Goal: Task Accomplishment & Management: Manage account settings

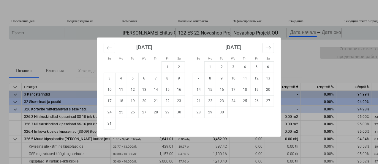
click at [295, 32] on body "keyboard_arrow_down Положение дел Подтверждено на Компания Название контракта З…" at bounding box center [189, 82] width 378 height 164
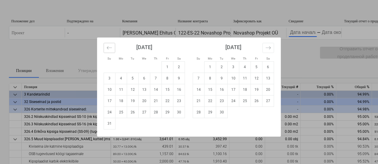
click at [111, 49] on icon "Move backward to switch to the previous month." at bounding box center [110, 48] width 6 height 6
click at [133, 69] on td "1" at bounding box center [133, 66] width 12 height 11
type input "[DATE]"
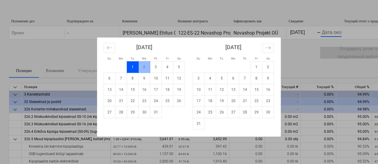
scroll to position [0, 7]
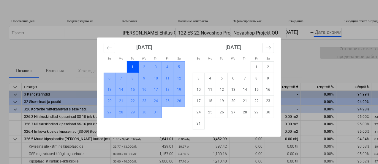
click at [156, 110] on td "31" at bounding box center [156, 111] width 12 height 11
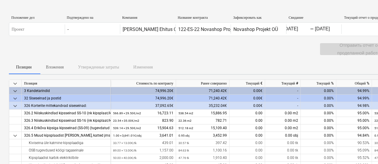
scroll to position [0, 0]
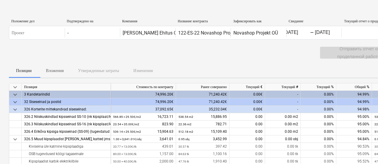
drag, startPoint x: 35, startPoint y: 76, endPoint x: 56, endPoint y: 79, distance: 20.6
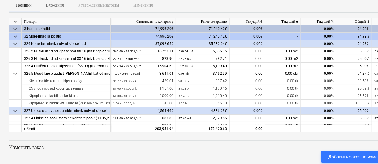
scroll to position [66, 0]
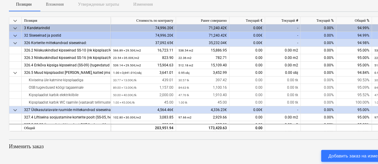
drag, startPoint x: 317, startPoint y: 130, endPoint x: 321, endPoint y: 130, distance: 3.9
click at [321, 130] on div "keyboard_arrow_down Позиция Стоимость по контракту Ранее совершено Текущий € Те…" at bounding box center [203, 74] width 389 height 115
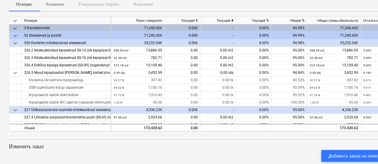
scroll to position [0, 71]
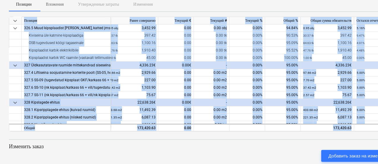
drag, startPoint x: 284, startPoint y: 131, endPoint x: 356, endPoint y: 130, distance: 72.2
click at [356, 130] on div "keyboard_arrow_down Позиция Стоимость по контракту Ранее совершено Текущий € Те…" at bounding box center [203, 149] width 389 height 264
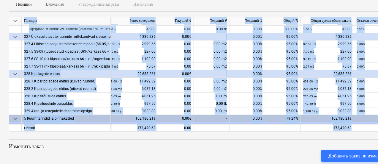
scroll to position [73, 84]
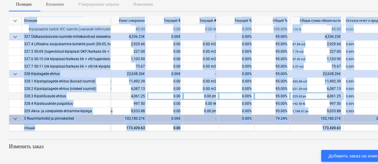
click at [368, 99] on div "5.00% 213.75" at bounding box center [370, 95] width 48 height 7
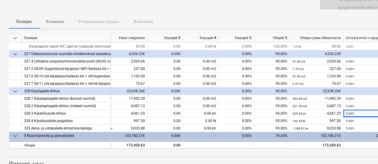
scroll to position [105, 0]
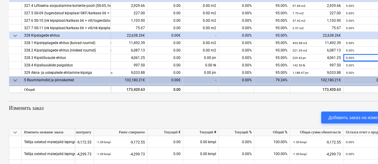
click at [347, 92] on div "keyboard_arrow_down Позиция Стоимость по контракту Ранее совершено Текущий € Те…" at bounding box center [203, 35] width 389 height 115
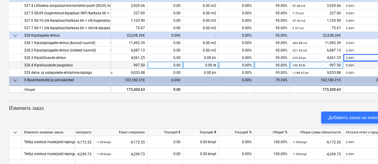
click at [130, 61] on div "142.50 tk 997.50" at bounding box center [121, 64] width 48 height 7
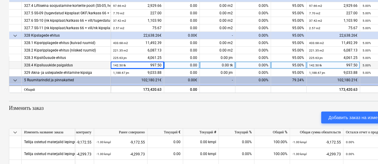
click at [189, 67] on div "0.00" at bounding box center [182, 64] width 36 height 7
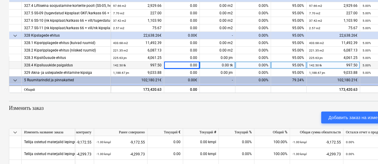
click at [217, 63] on div "0.00 tk" at bounding box center [218, 64] width 36 height 7
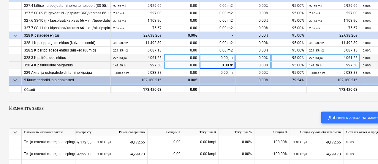
click at [258, 56] on div "0.00%" at bounding box center [254, 57] width 36 height 7
click at [369, 64] on small "5.00%" at bounding box center [367, 65] width 8 height 3
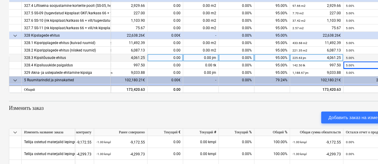
click at [374, 78] on div "26,775.54€" at bounding box center [370, 79] width 53 height 7
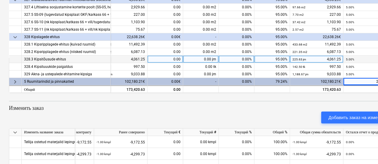
scroll to position [73, 84]
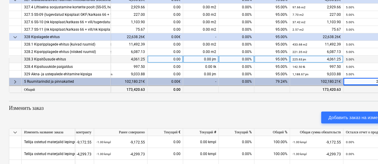
click at [373, 86] on div "30,531.32" at bounding box center [370, 89] width 48 height 7
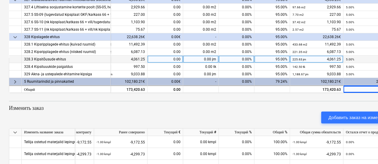
click at [359, 98] on div "keyboard_arrow_down Позиция Стоимость по контракту Ранее совершено Текущий € Те…" at bounding box center [203, 110] width 389 height 264
click at [357, 116] on div "Добавить заказ на изменение" at bounding box center [360, 117] width 62 height 8
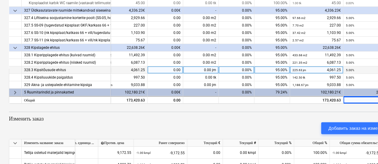
scroll to position [76, 0]
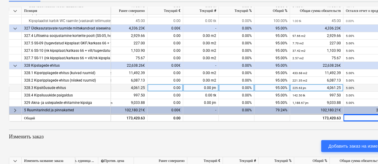
click at [352, 131] on div "keyboard_arrow_down Позиция Стоимость по контракту Ранее совершено Текущий € Те…" at bounding box center [203, 139] width 389 height 264
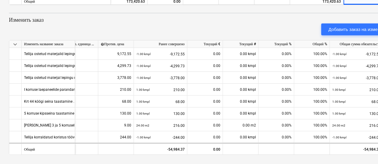
scroll to position [0, 87]
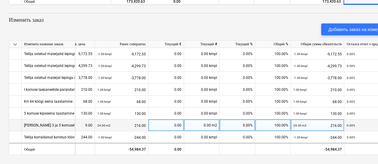
click at [373, 126] on div "0.00% 0.00" at bounding box center [371, 125] width 48 height 12
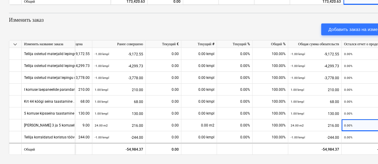
click at [332, 19] on p "Изменить заказ" at bounding box center [203, 19] width 389 height 7
click at [273, 17] on p "Изменить заказ" at bounding box center [203, 19] width 389 height 7
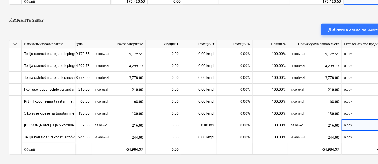
click at [273, 17] on p "Изменить заказ" at bounding box center [203, 19] width 389 height 7
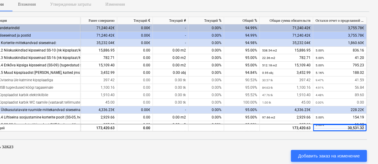
scroll to position [64, 28]
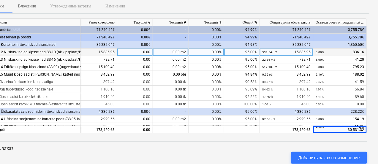
click at [201, 53] on div "0.00%" at bounding box center [207, 51] width 36 height 7
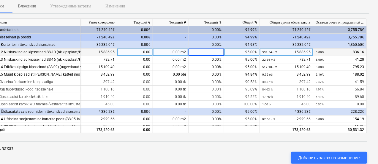
type input "5"
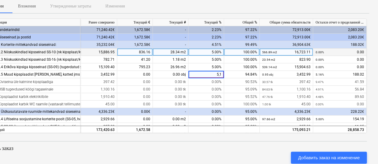
type input "5,16"
type input "9,47"
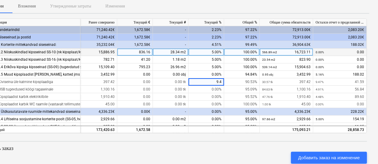
type input "9.47"
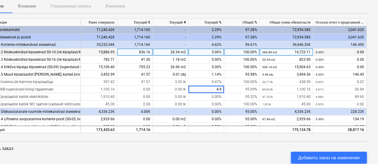
type input "4.91"
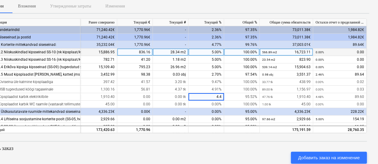
type input "4.48"
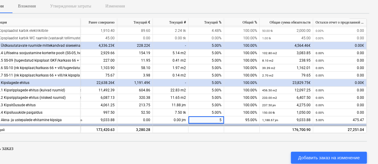
scroll to position [73, 84]
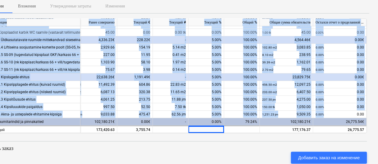
drag, startPoint x: 364, startPoint y: 113, endPoint x: 365, endPoint y: 126, distance: 12.5
click at [365, 126] on div "keyboard_arrow_down Позиция Стоимость по контракту Ранее совершено Текущий € Те…" at bounding box center [173, 75] width 389 height 115
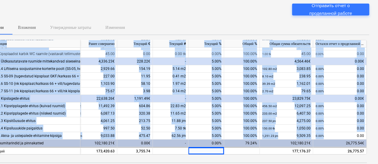
scroll to position [39, 28]
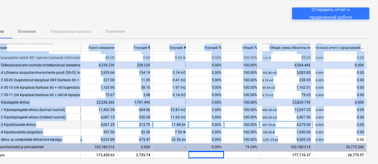
click at [334, 124] on div "0.00% 0.00" at bounding box center [340, 124] width 48 height 7
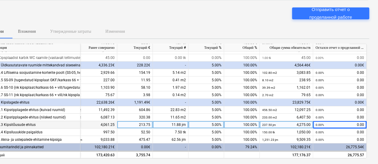
click at [334, 124] on div "0.00% 0.00" at bounding box center [340, 124] width 48 height 7
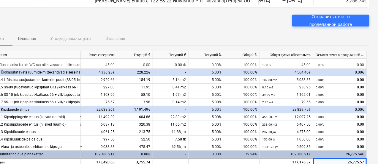
scroll to position [74, 28]
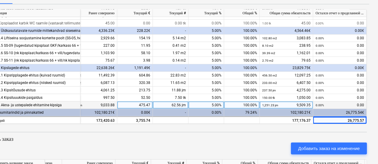
click at [58, 101] on div "329 Akna- ja ustepalede ehitamine kipsiga" at bounding box center [36, 104] width 84 height 7
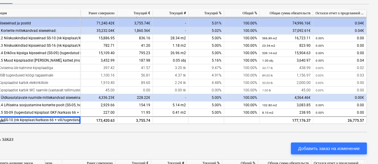
scroll to position [1, 84]
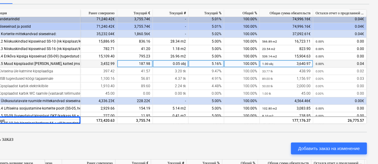
click at [217, 63] on div "5.16%" at bounding box center [207, 63] width 36 height 7
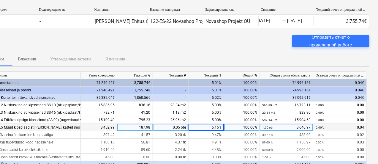
scroll to position [0, 28]
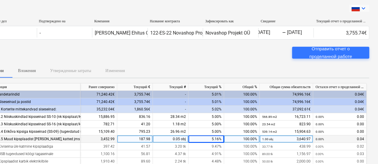
click at [363, 8] on icon "keyboard_arrow_down" at bounding box center [363, 8] width 7 height 7
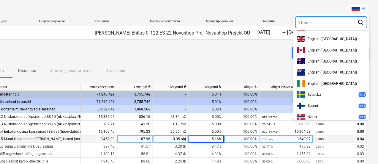
scroll to position [0, 0]
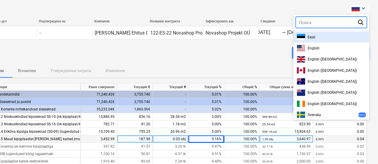
click at [306, 34] on div "Eesti" at bounding box center [331, 37] width 69 height 6
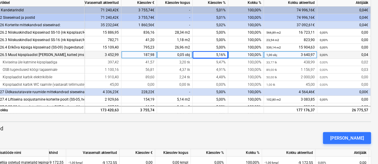
scroll to position [84, 28]
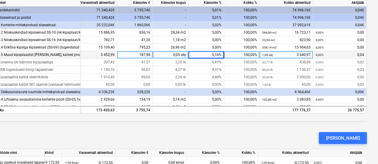
click at [366, 64] on div "keyboard_arrow_down Artikkel Lepinguline [PERSON_NAME] akteeritud Käesolev € Kä…" at bounding box center [173, 56] width 389 height 115
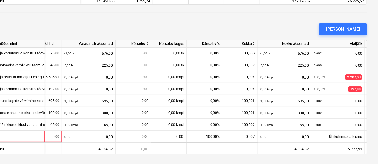
scroll to position [157, 90]
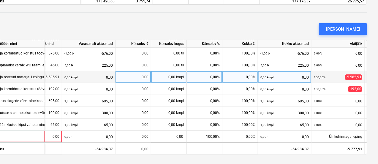
click at [283, 77] on div "0,00 kmpl 0,00" at bounding box center [285, 77] width 48 height 12
drag, startPoint x: 367, startPoint y: 119, endPoint x: 365, endPoint y: 54, distance: 65.4
click at [365, 54] on div "keyboard_arrow_down Artikkel Lepinguline [PERSON_NAME] akteeritud Käesolev € Kä…" at bounding box center [175, 22] width 389 height 264
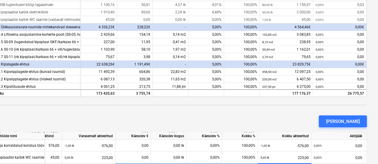
scroll to position [73, 84]
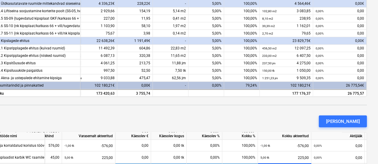
click at [29, 83] on div "5 Ruumitarindid ja pinnakatted" at bounding box center [36, 85] width 84 height 7
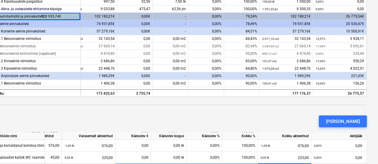
scroll to position [141, 84]
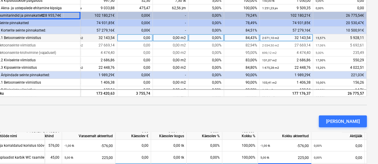
click at [283, 38] on div "2 071,10 m2 32 143,54" at bounding box center [286, 37] width 48 height 7
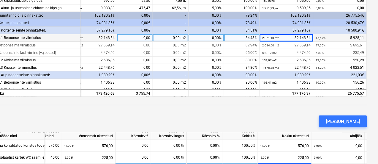
click at [209, 39] on div "0,00%" at bounding box center [207, 37] width 36 height 7
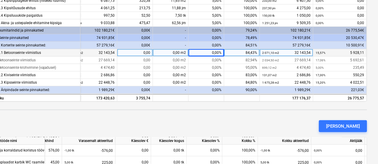
scroll to position [134, 84]
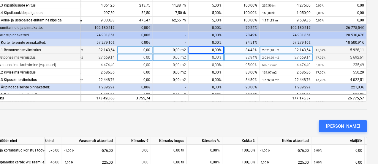
click at [202, 56] on div "0,00%" at bounding box center [207, 57] width 36 height 7
type input "12"
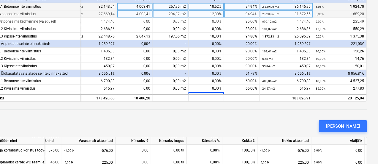
scroll to position [185, 84]
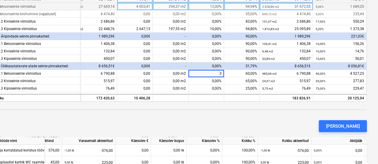
type input "35"
type input "30"
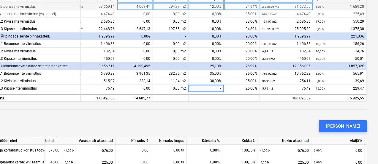
type input "70"
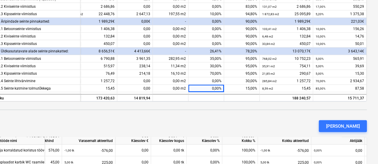
scroll to position [207, 84]
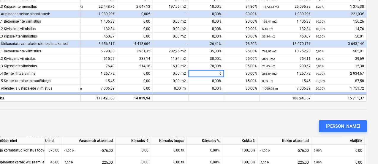
type input "65"
type input "80"
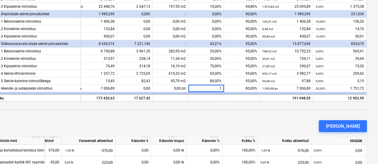
type input "15"
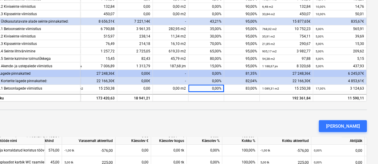
scroll to position [237, 84]
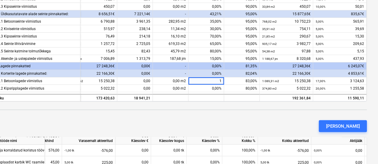
type input "12"
type input "15"
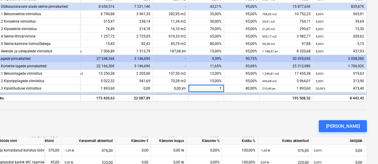
type input "15"
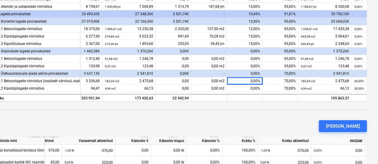
scroll to position [289, 84]
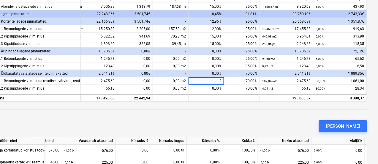
type input "25"
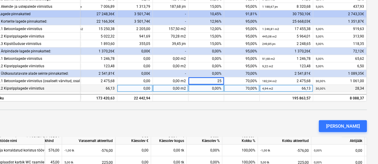
click at [209, 90] on div "0,00%" at bounding box center [207, 88] width 36 height 7
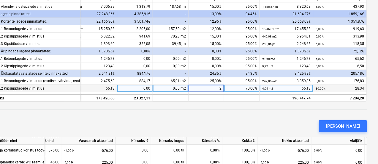
type input "25"
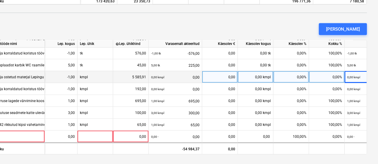
scroll to position [157, 0]
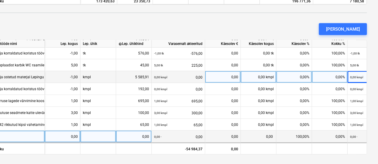
click at [36, 136] on div at bounding box center [17, 136] width 53 height 12
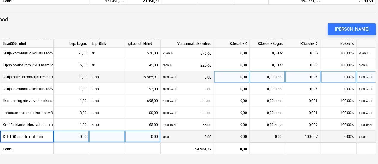
type input "Krt 100 seinte rihtimine"
click at [72, 136] on div "0,00" at bounding box center [71, 136] width 31 height 12
click at [106, 134] on div at bounding box center [107, 136] width 36 height 12
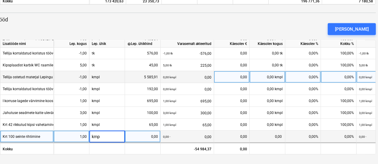
type input "kmpl"
click at [138, 136] on div "0,00" at bounding box center [142, 136] width 31 height 12
type input "650"
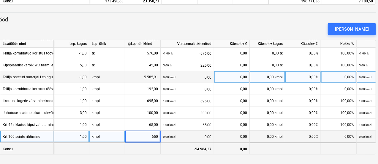
click at [175, 146] on div "-54 984,37" at bounding box center [187, 148] width 53 height 12
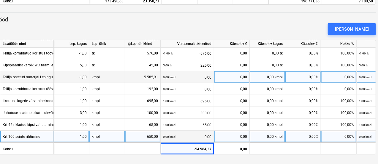
click at [302, 133] on div "0,00%" at bounding box center [303, 136] width 36 height 12
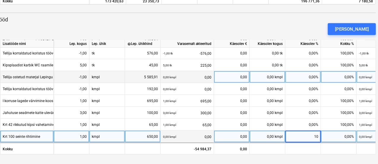
type input "100"
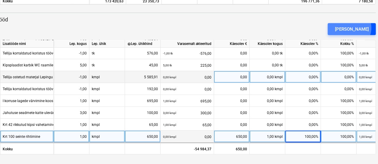
click at [360, 28] on div "[PERSON_NAME]" at bounding box center [352, 29] width 34 height 8
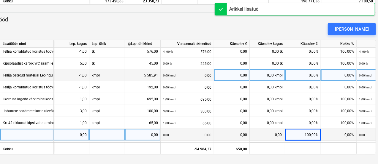
click at [18, 135] on div at bounding box center [26, 135] width 53 height 12
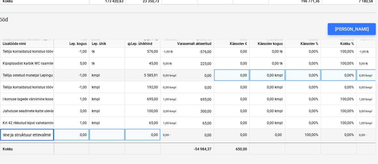
scroll to position [0, 69]
type input "Trepikoja paneeli liite kohade krohvimine ja struktuur ettevalmistamine"
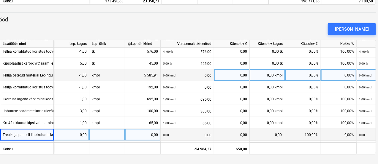
click at [95, 136] on div at bounding box center [107, 135] width 36 height 12
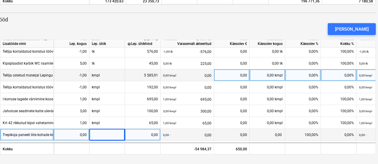
click at [85, 136] on div "0,00" at bounding box center [71, 135] width 31 height 12
type input "1"
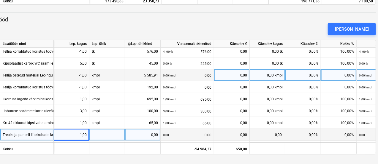
click at [99, 135] on div at bounding box center [107, 135] width 36 height 12
type input "kmpl"
click at [139, 133] on div "0,00" at bounding box center [142, 135] width 31 height 12
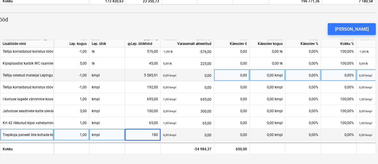
type input "1800"
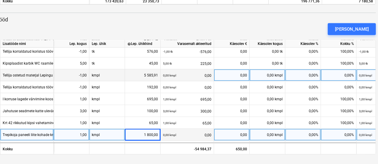
click at [193, 131] on div "0,00 kmpl 0,00" at bounding box center [187, 135] width 48 height 12
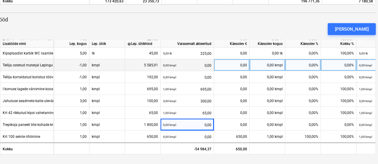
scroll to position [168, 0]
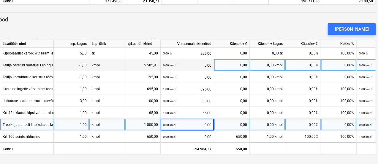
click at [308, 123] on div "0,00%" at bounding box center [303, 125] width 36 height 12
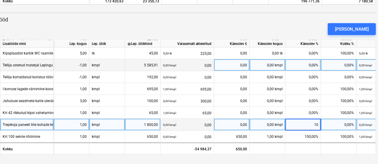
type input "100"
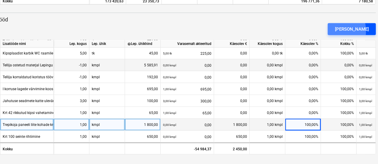
click at [345, 31] on button "[PERSON_NAME]" at bounding box center [352, 29] width 48 height 12
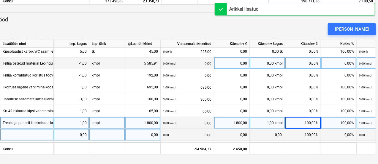
click at [22, 137] on div at bounding box center [26, 135] width 53 height 12
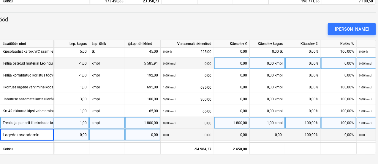
type input "Lagede tasandamine"
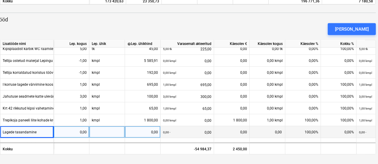
scroll to position [180, 0]
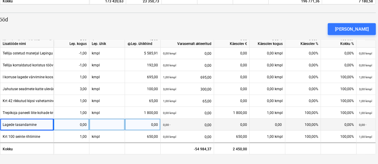
click at [37, 122] on div "Lagede tasandamine" at bounding box center [26, 125] width 53 height 12
click at [43, 122] on input "Lagede tasandamine" at bounding box center [26, 125] width 53 height 12
type input "Lagede lisakrohvimine 8 , 9 , 11"
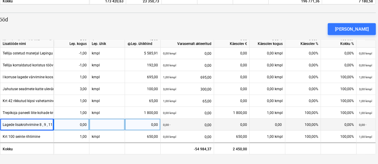
click at [67, 123] on div "0,00" at bounding box center [71, 125] width 31 height 12
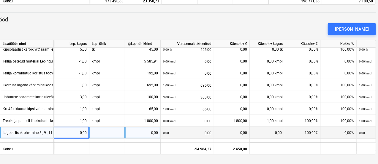
scroll to position [180, 0]
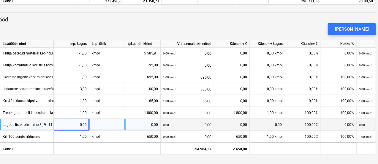
click at [72, 122] on div "0,00" at bounding box center [71, 125] width 31 height 12
type input "41"
click at [111, 123] on div at bounding box center [107, 125] width 36 height 12
type input "m"
click at [144, 121] on div "0,00" at bounding box center [142, 125] width 31 height 12
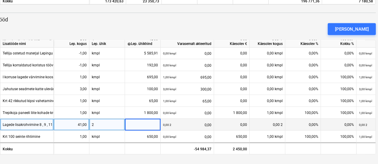
type input "9"
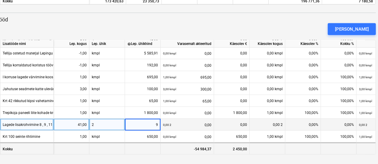
click at [306, 146] on div at bounding box center [303, 148] width 36 height 12
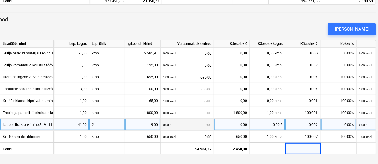
click at [303, 122] on div "0,00%" at bounding box center [303, 125] width 36 height 12
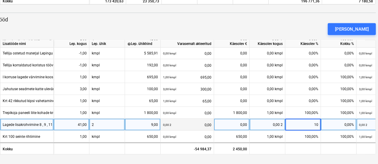
type input "100"
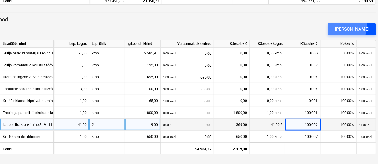
click at [355, 26] on div "[PERSON_NAME]" at bounding box center [352, 29] width 34 height 8
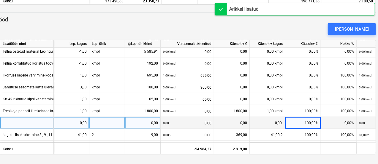
click at [8, 123] on div at bounding box center [26, 123] width 53 height 12
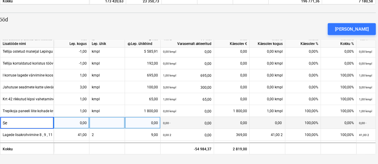
type input "S"
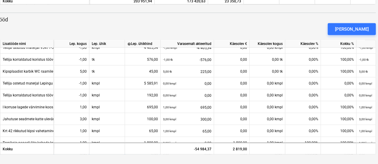
scroll to position [192, 0]
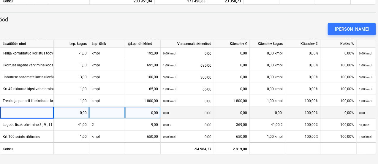
click at [12, 110] on div at bounding box center [26, 113] width 53 height 12
type input "Betoon seinte krohvimine"
click at [75, 111] on div "0,00" at bounding box center [71, 113] width 31 height 12
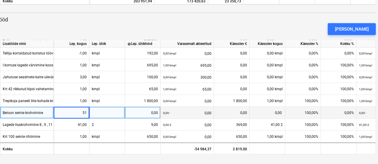
type input "519"
click at [105, 110] on div at bounding box center [107, 113] width 36 height 12
type input "m2"
click at [147, 109] on div "0,00" at bounding box center [142, 113] width 31 height 12
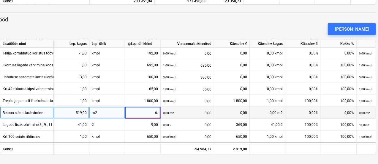
type input "6.4"
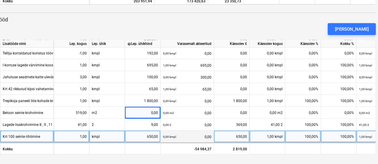
click at [188, 130] on div "0,00 kmpl 0,00" at bounding box center [187, 136] width 48 height 12
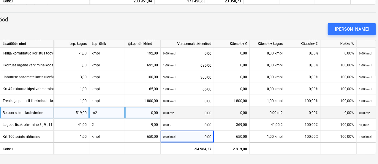
click at [149, 110] on div "0,00" at bounding box center [142, 113] width 31 height 12
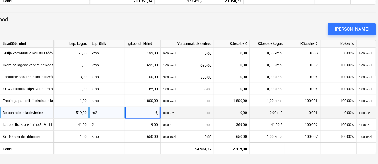
type input "6,4"
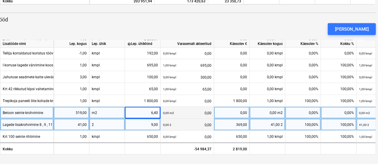
click at [191, 125] on div "0,00 2 0,00" at bounding box center [187, 125] width 48 height 12
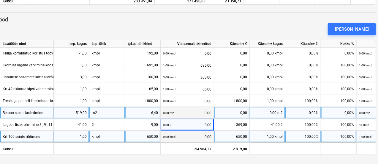
click at [239, 134] on div "650,00" at bounding box center [232, 136] width 31 height 12
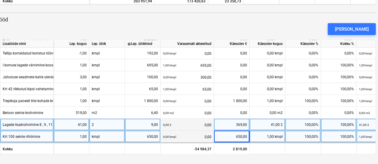
click at [150, 125] on div "9,00" at bounding box center [142, 125] width 31 height 12
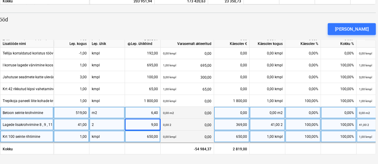
click at [297, 110] on div "0,00%" at bounding box center [303, 113] width 36 height 12
type input "100"
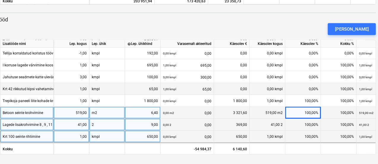
click at [292, 88] on div "0,00%" at bounding box center [303, 89] width 36 height 12
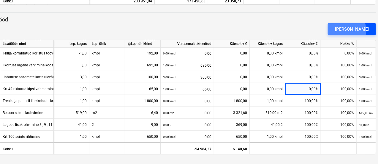
click at [348, 30] on div "[PERSON_NAME]" at bounding box center [352, 29] width 34 height 8
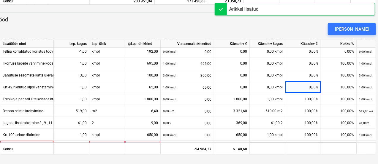
scroll to position [204, 0]
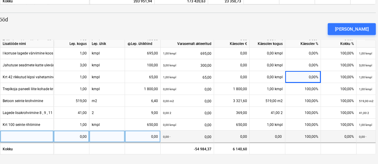
click at [20, 133] on div at bounding box center [26, 136] width 53 height 12
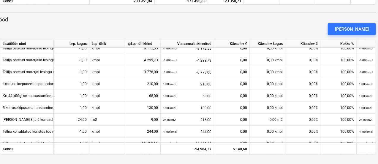
scroll to position [0, 0]
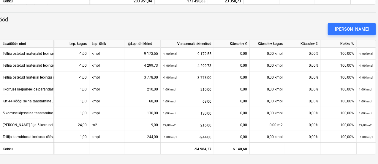
drag, startPoint x: 378, startPoint y: 108, endPoint x: 380, endPoint y: 95, distance: 13.5
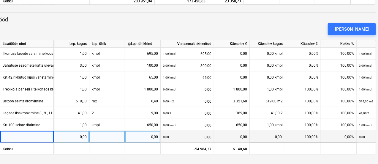
scroll to position [204, 0]
click at [9, 134] on div at bounding box center [26, 136] width 53 height 12
type input "Äripinnade lagede värvimine koos kommunikatsioonidega"
click at [64, 132] on div "0,00" at bounding box center [71, 136] width 31 height 12
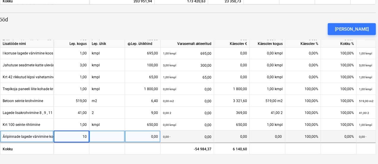
type input "100"
click at [102, 132] on div at bounding box center [107, 136] width 36 height 12
type input "m2"
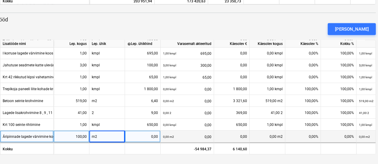
click at [81, 132] on div "100,00" at bounding box center [71, 136] width 31 height 12
click at [134, 135] on div "0,00" at bounding box center [142, 136] width 31 height 12
type input "4,3"
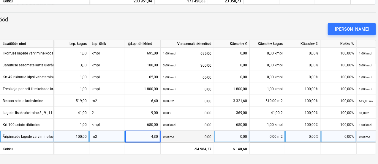
click at [189, 134] on div "0,00 m2 0,00" at bounding box center [187, 136] width 48 height 12
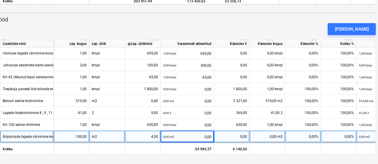
click at [81, 134] on div "100,00" at bounding box center [71, 136] width 31 height 12
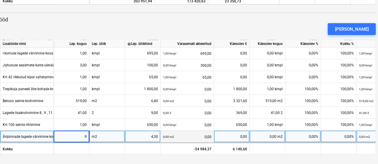
type input "95"
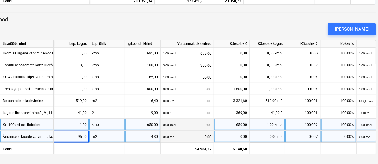
click at [333, 123] on div "100,00%" at bounding box center [339, 125] width 36 height 12
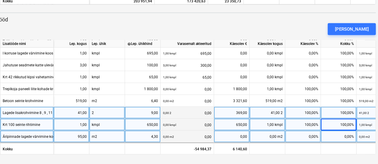
click at [335, 108] on div "100,00%" at bounding box center [339, 113] width 36 height 12
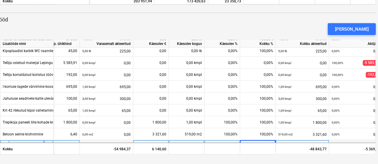
scroll to position [169, 80]
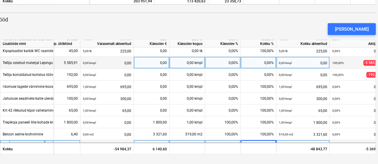
click at [251, 66] on div "0,00%" at bounding box center [259, 63] width 36 height 12
type input "100"
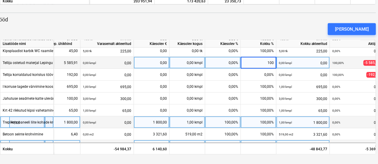
click at [361, 124] on div "0,00% 0,00" at bounding box center [356, 122] width 48 height 12
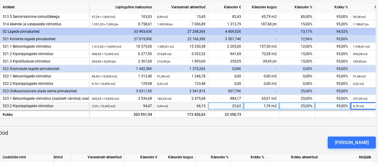
scroll to position [296, 0]
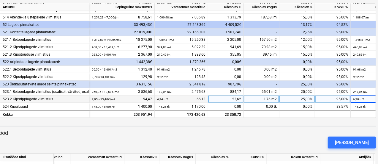
drag, startPoint x: 299, startPoint y: 115, endPoint x: 366, endPoint y: 119, distance: 67.0
click at [366, 119] on div "keyboard_arrow_down Artikkel Lepinguline [PERSON_NAME] akteeritud Käesolev € Kä…" at bounding box center [184, 135] width 389 height 264
click at [22, 21] on div "52 Lagede pinnakatted" at bounding box center [45, 24] width 84 height 7
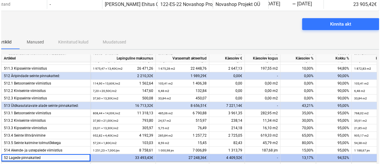
scroll to position [0, 19]
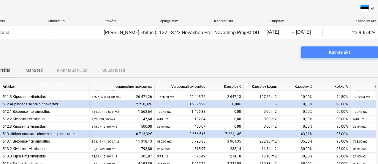
click at [320, 51] on span "Kinnita akt" at bounding box center [339, 52] width 63 height 8
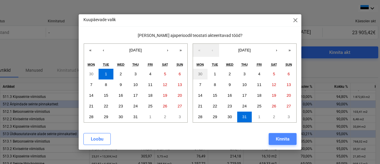
click at [282, 139] on div "Kinnita" at bounding box center [283, 139] width 14 height 8
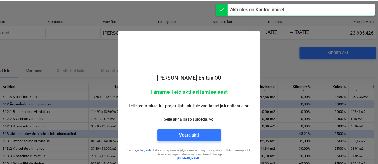
scroll to position [212, 0]
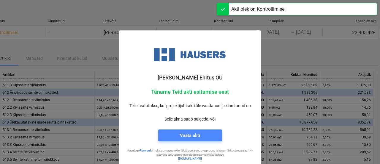
click at [204, 135] on span "Vaata akti" at bounding box center [190, 135] width 50 height 8
